Goal: Information Seeking & Learning: Learn about a topic

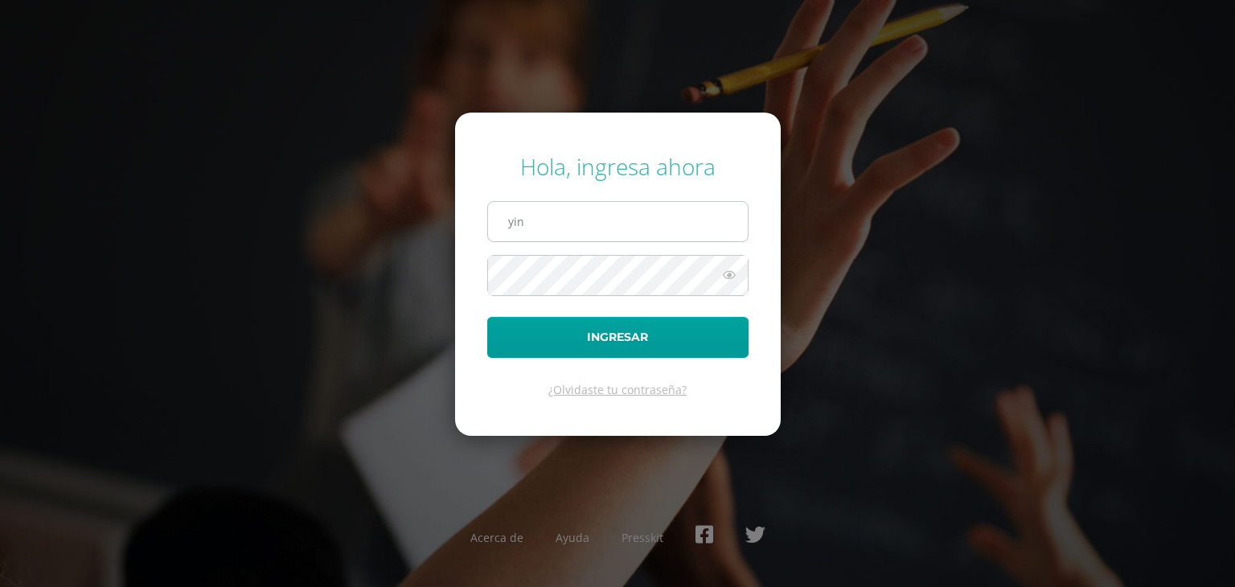
type input "yin"
click at [487, 317] on button "Ingresar" at bounding box center [617, 337] width 261 height 41
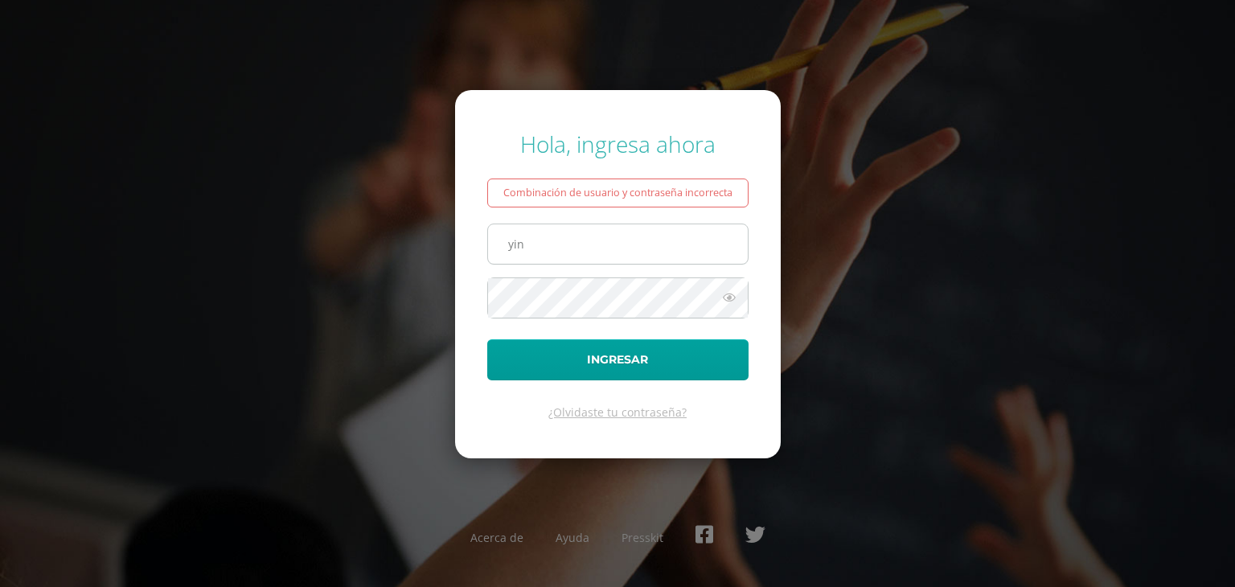
click at [624, 245] on input "yin" at bounding box center [618, 243] width 260 height 39
type input "yingxu@fatima.edoo.gt"
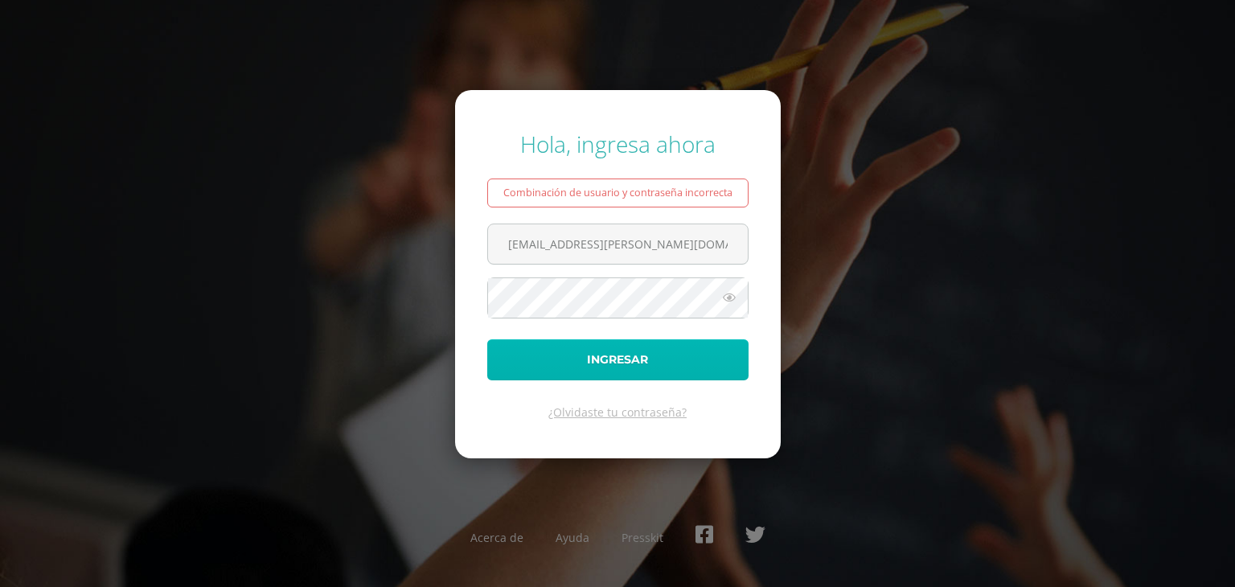
click at [531, 339] on button "Ingresar" at bounding box center [617, 359] width 261 height 41
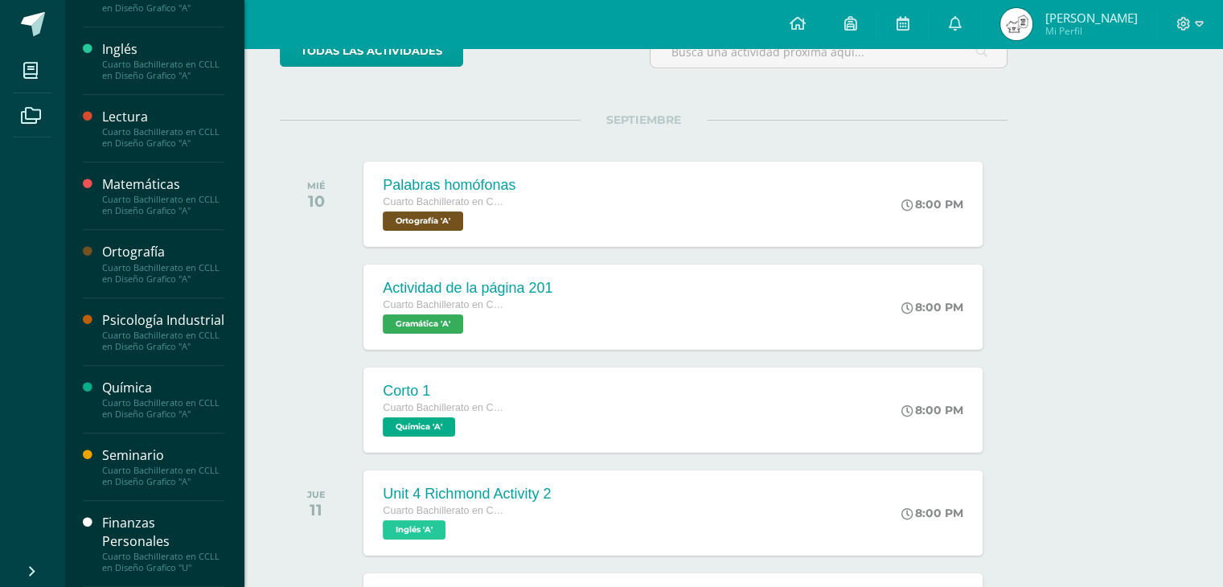
scroll to position [224, 0]
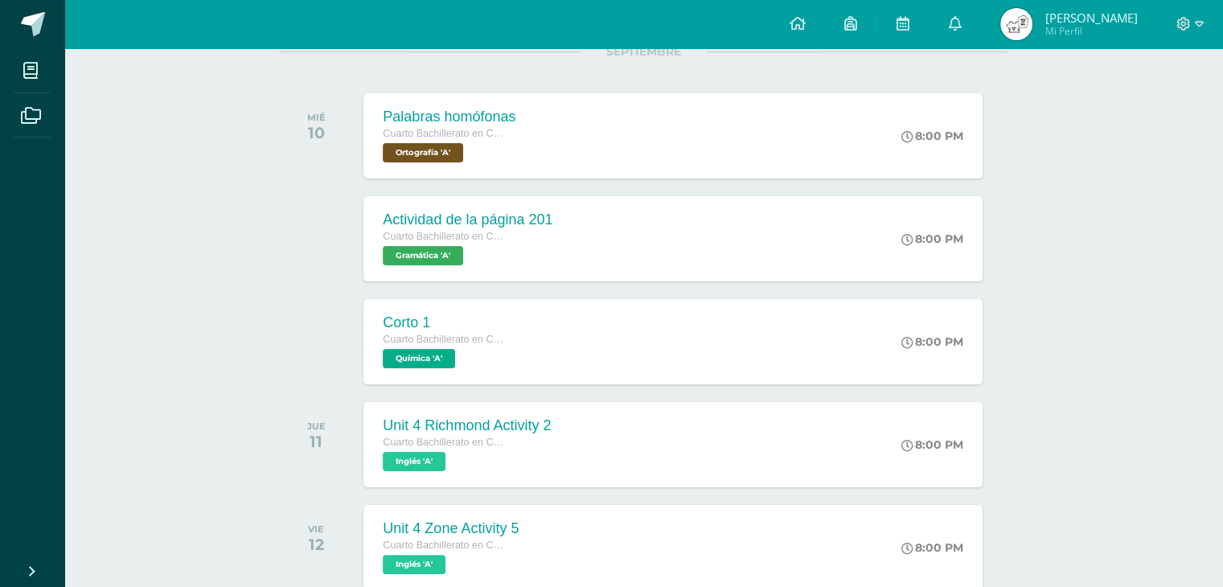
click at [163, 541] on div "Hola Ying, bienvenido a Edoo!" at bounding box center [245, 546] width 293 height 62
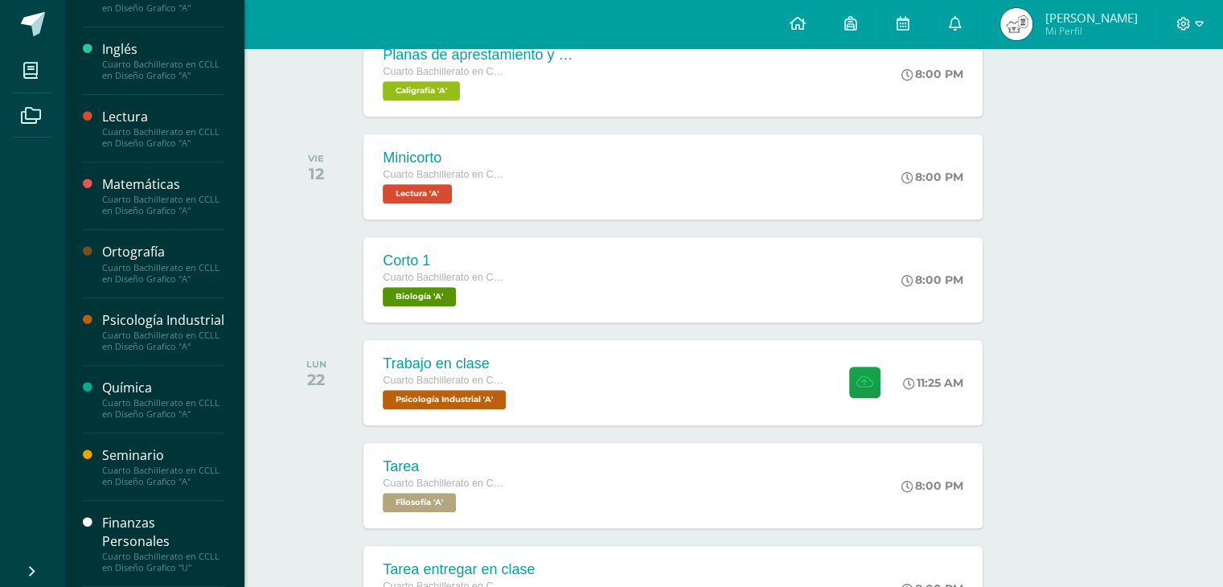
scroll to position [814, 0]
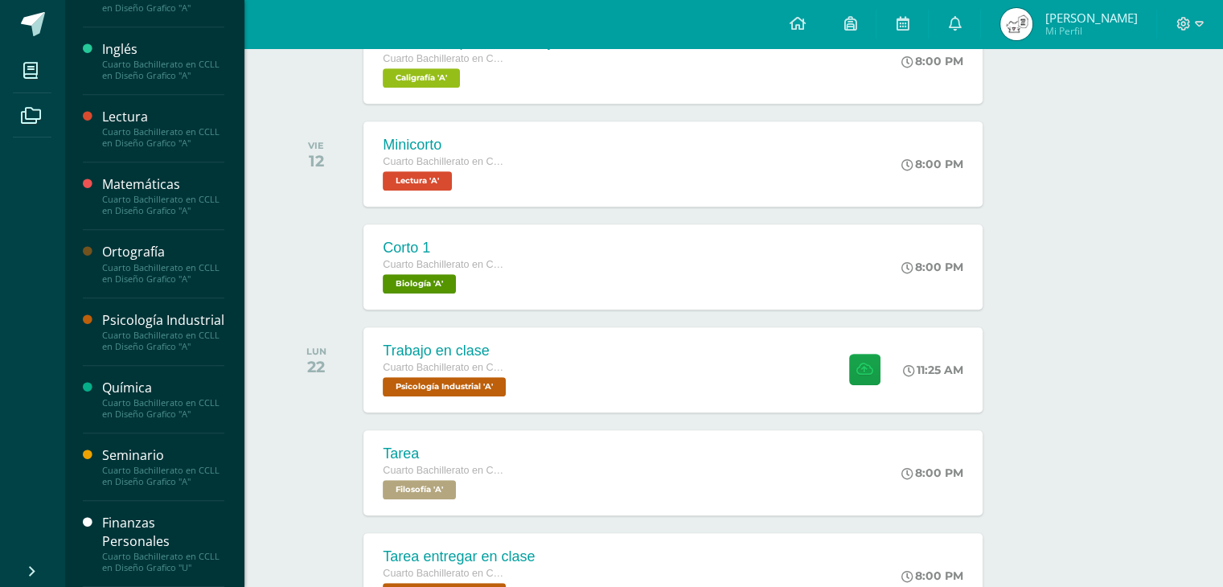
click at [140, 538] on div "Finanzas Personales" at bounding box center [163, 532] width 122 height 37
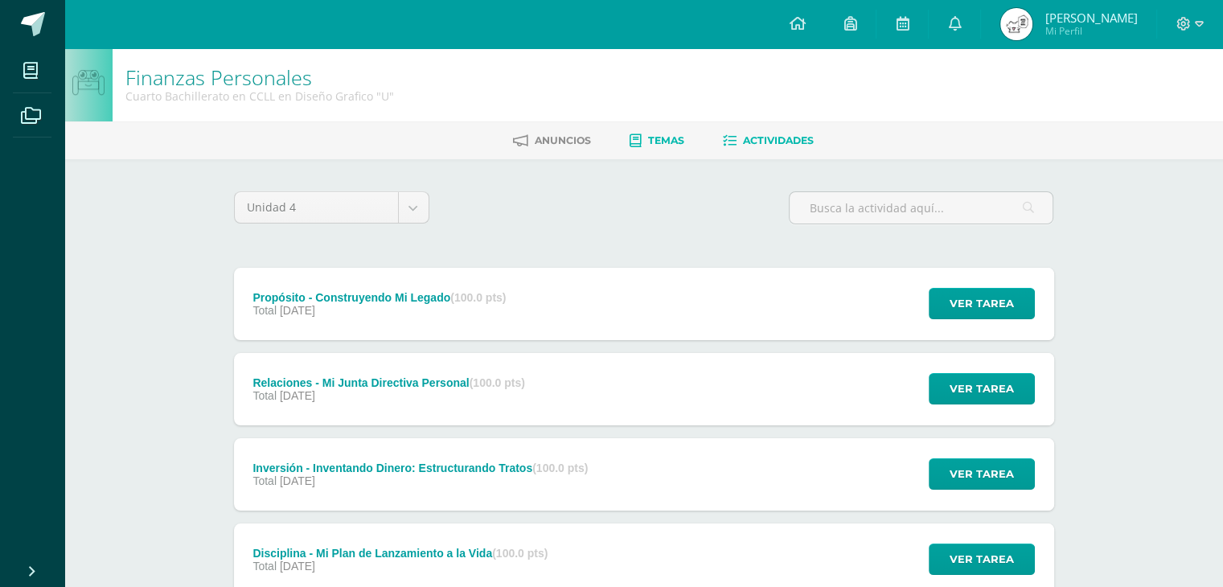
click at [654, 138] on span "Temas" at bounding box center [666, 140] width 36 height 12
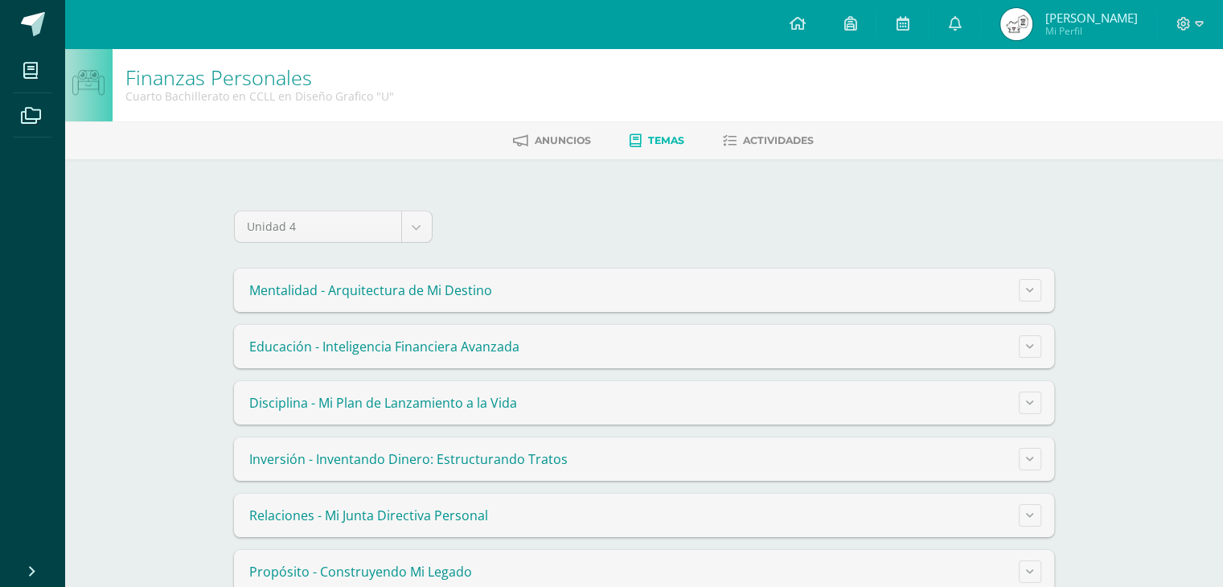
scroll to position [36, 0]
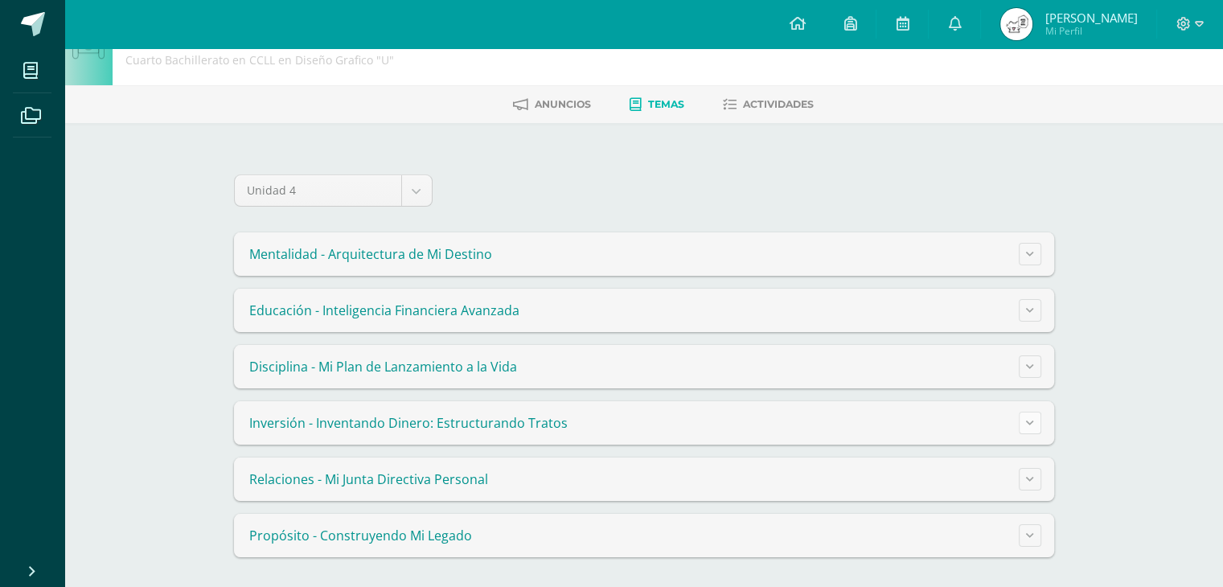
click at [1032, 426] on button at bounding box center [1030, 423] width 23 height 23
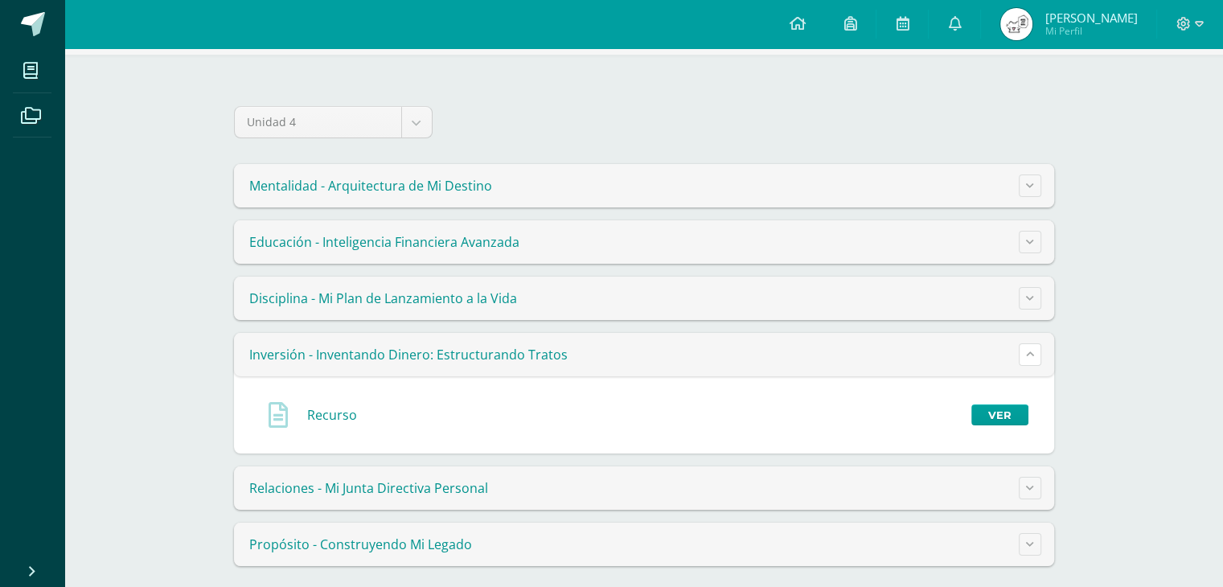
scroll to position [113, 0]
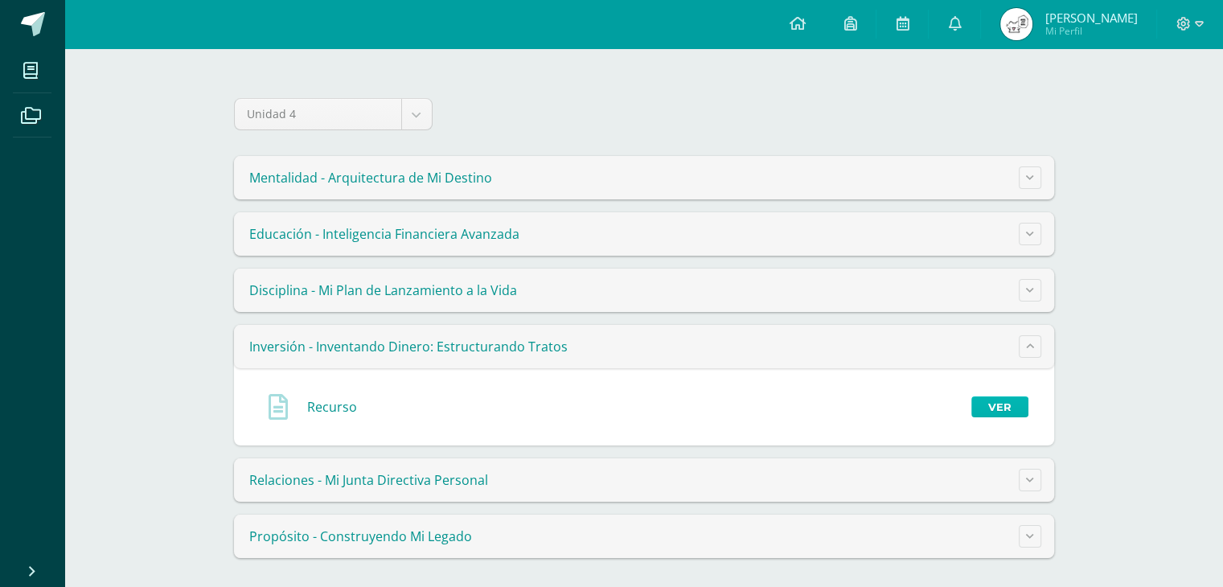
click at [1011, 412] on link "Ver" at bounding box center [999, 406] width 57 height 21
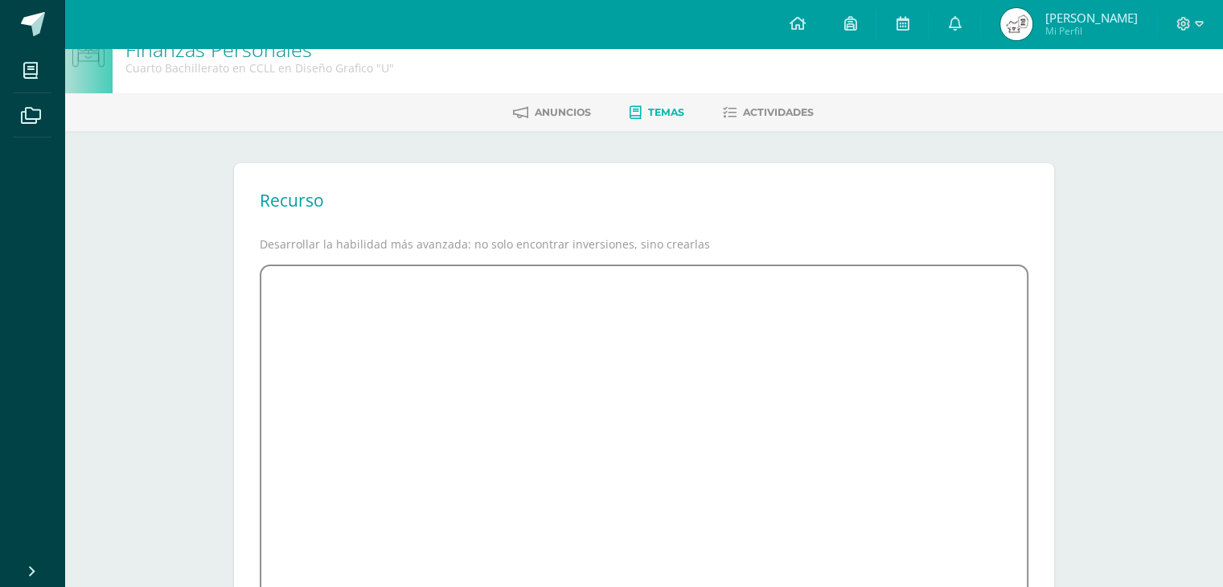
scroll to position [26, 0]
click at [665, 122] on link "Temas" at bounding box center [657, 115] width 55 height 26
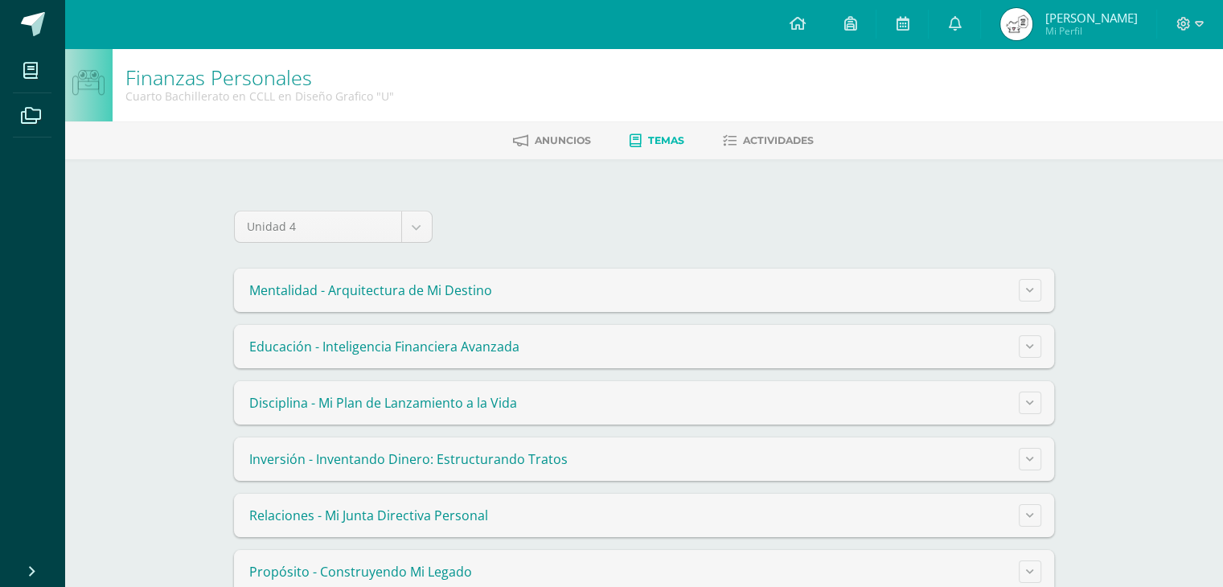
scroll to position [36, 0]
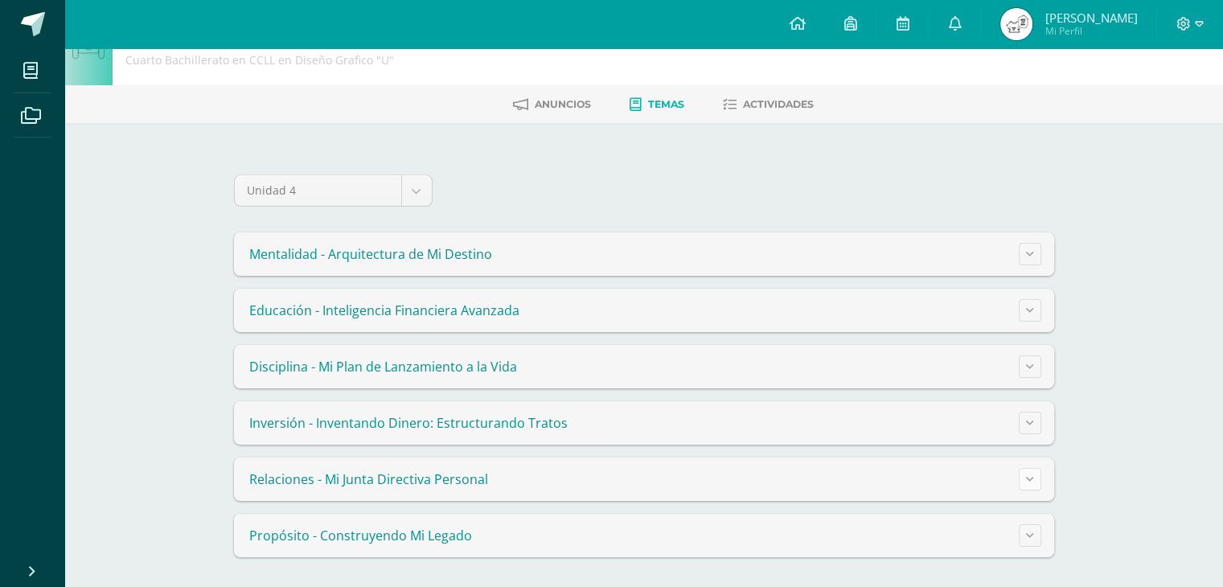
click at [1032, 479] on icon at bounding box center [1030, 478] width 8 height 9
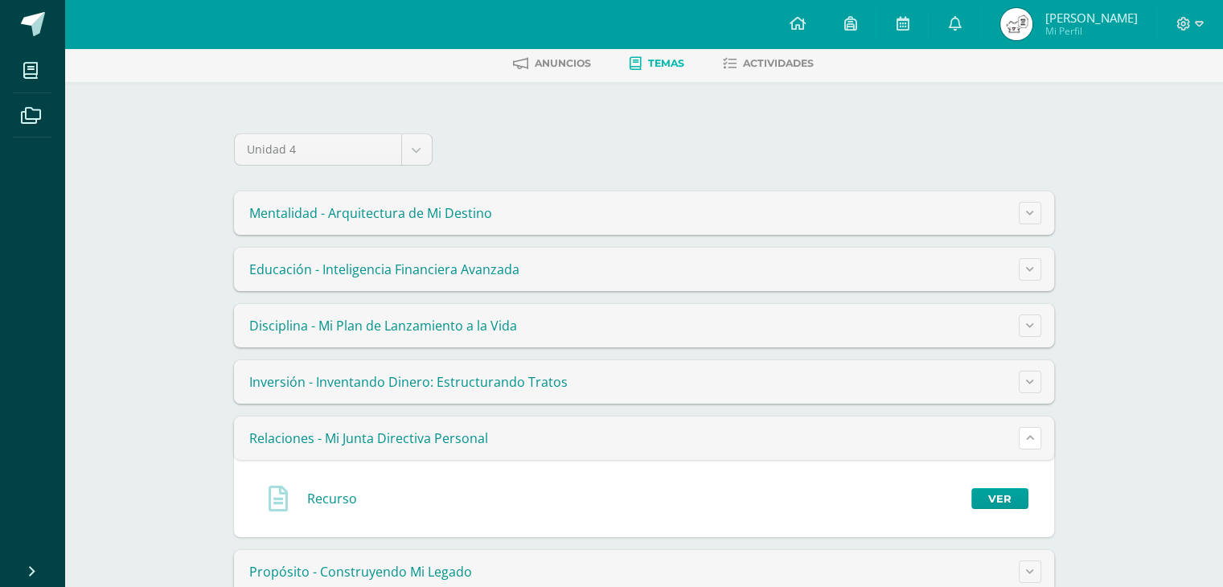
scroll to position [78, 0]
click at [999, 494] on link "Ver" at bounding box center [999, 497] width 57 height 21
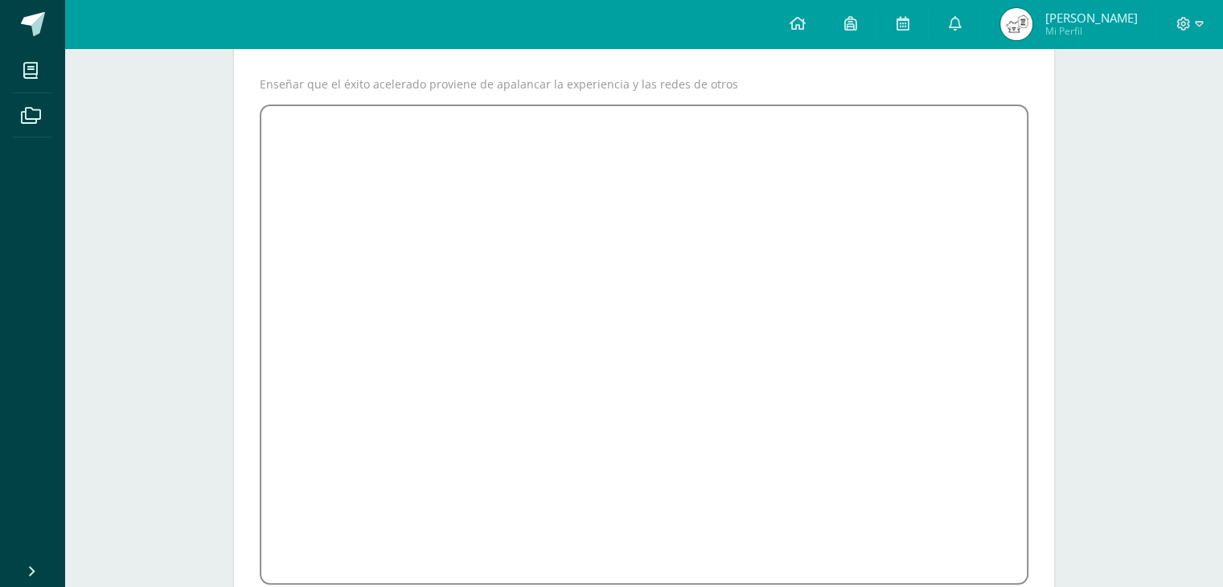
scroll to position [193, 0]
